Goal: Navigation & Orientation: Find specific page/section

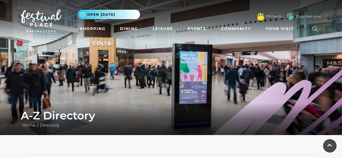
scroll to position [373, 0]
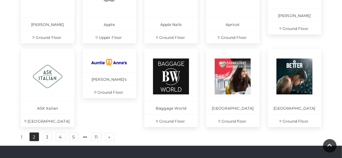
click at [33, 142] on link "2" at bounding box center [34, 137] width 9 height 9
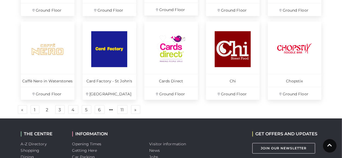
scroll to position [398, 0]
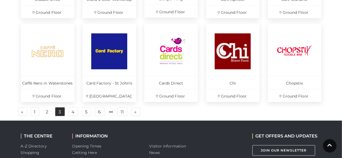
click at [63, 112] on link "3" at bounding box center [59, 112] width 9 height 9
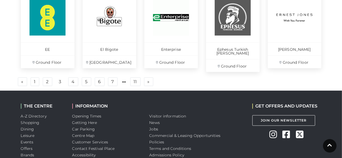
scroll to position [432, 0]
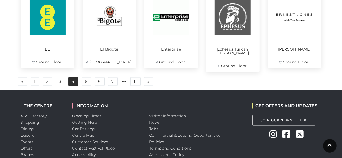
click at [72, 79] on link "4" at bounding box center [73, 81] width 10 height 9
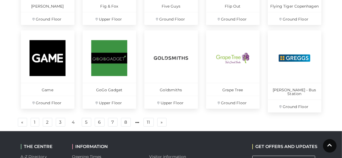
scroll to position [397, 0]
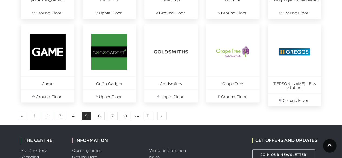
click at [86, 116] on link "5" at bounding box center [86, 116] width 9 height 9
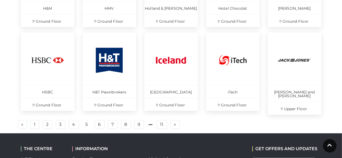
scroll to position [388, 0]
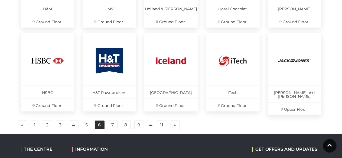
click at [97, 121] on link "6" at bounding box center [100, 125] width 10 height 9
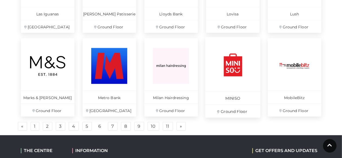
scroll to position [390, 0]
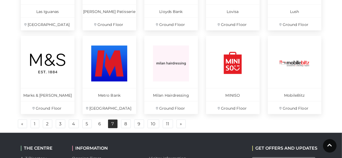
click at [110, 128] on link "7" at bounding box center [112, 124] width 9 height 9
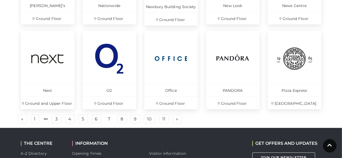
scroll to position [401, 0]
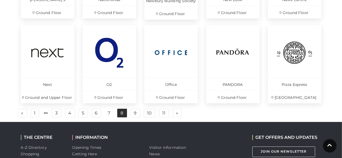
click at [121, 114] on link "8" at bounding box center [122, 113] width 10 height 9
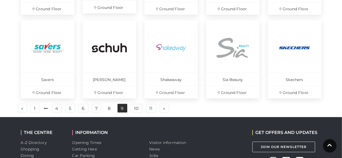
click at [118, 109] on link "9" at bounding box center [123, 108] width 10 height 9
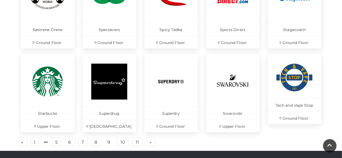
scroll to position [370, 0]
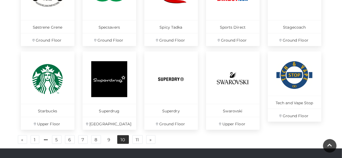
click at [120, 142] on link "10" at bounding box center [123, 140] width 12 height 9
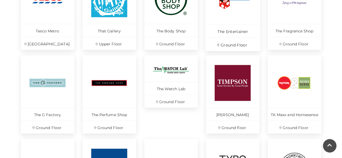
scroll to position [288, 0]
